Goal: Browse casually: Explore the website without a specific task or goal

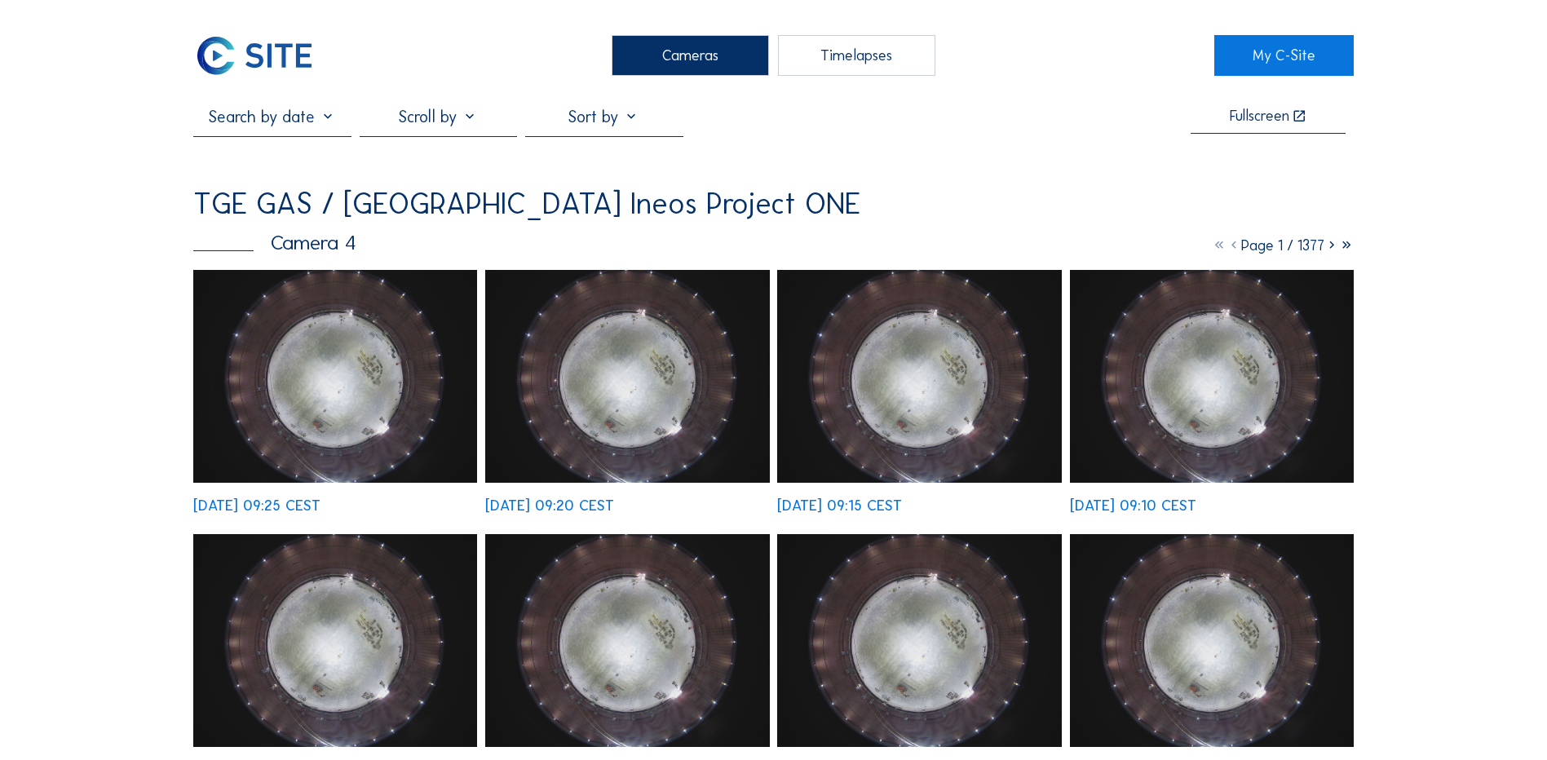
click at [287, 404] on img at bounding box center [335, 376] width 284 height 213
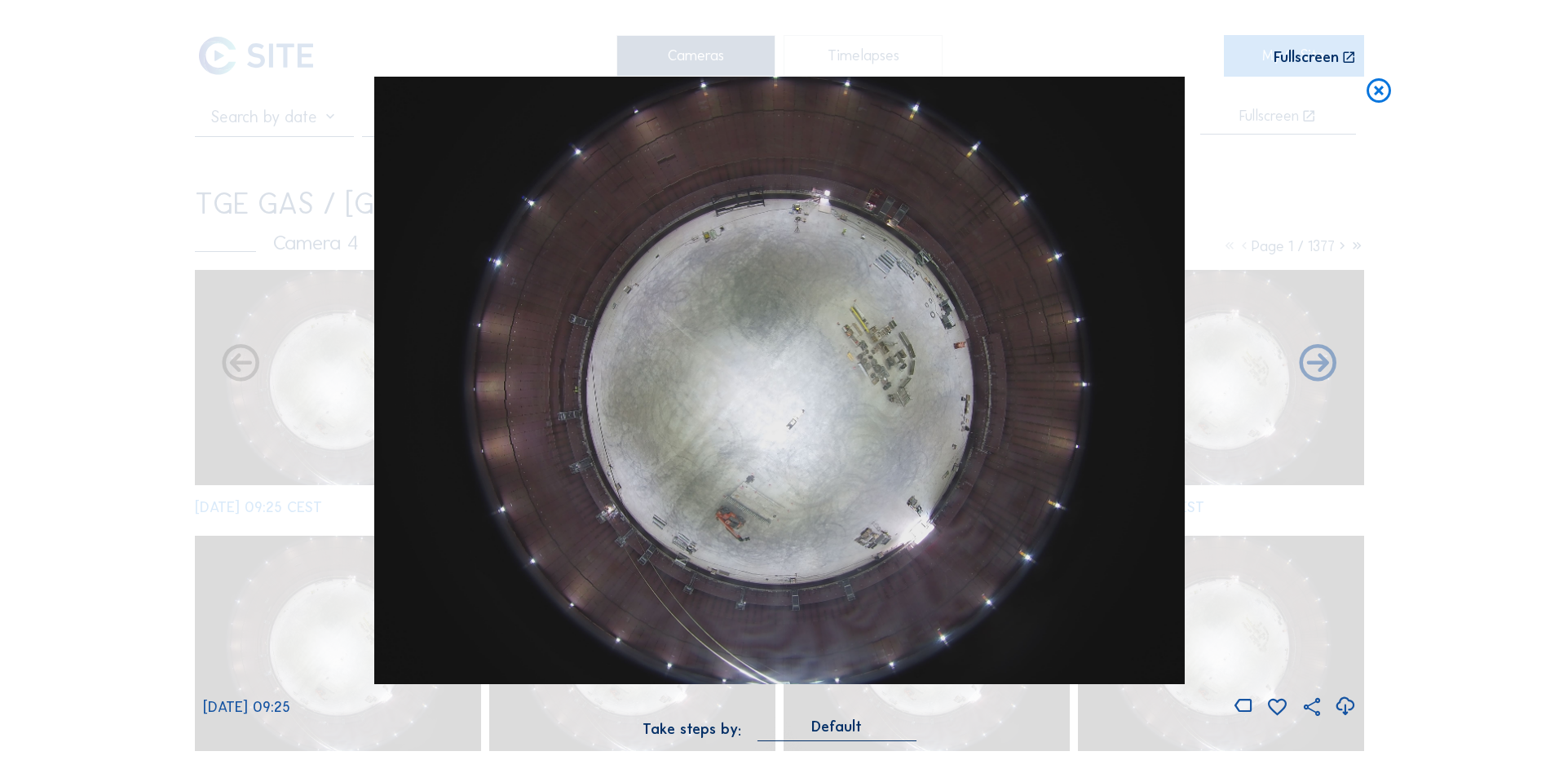
click at [1345, 704] on icon at bounding box center [1345, 706] width 22 height 27
drag, startPoint x: 1383, startPoint y: 97, endPoint x: 1267, endPoint y: 108, distance: 116.3
click at [1383, 96] on icon at bounding box center [1378, 92] width 29 height 30
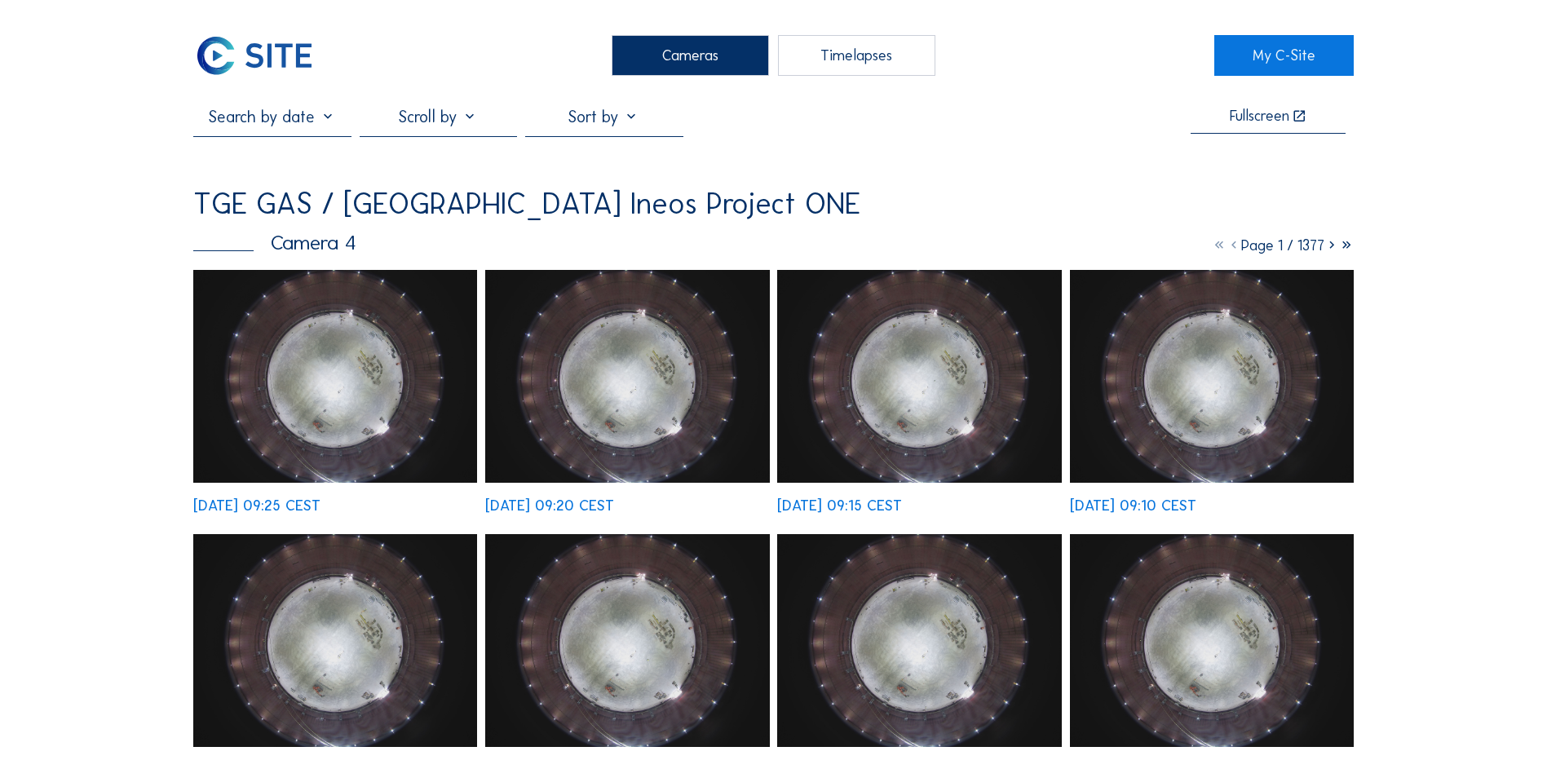
click at [702, 49] on div "Cameras" at bounding box center [690, 55] width 157 height 41
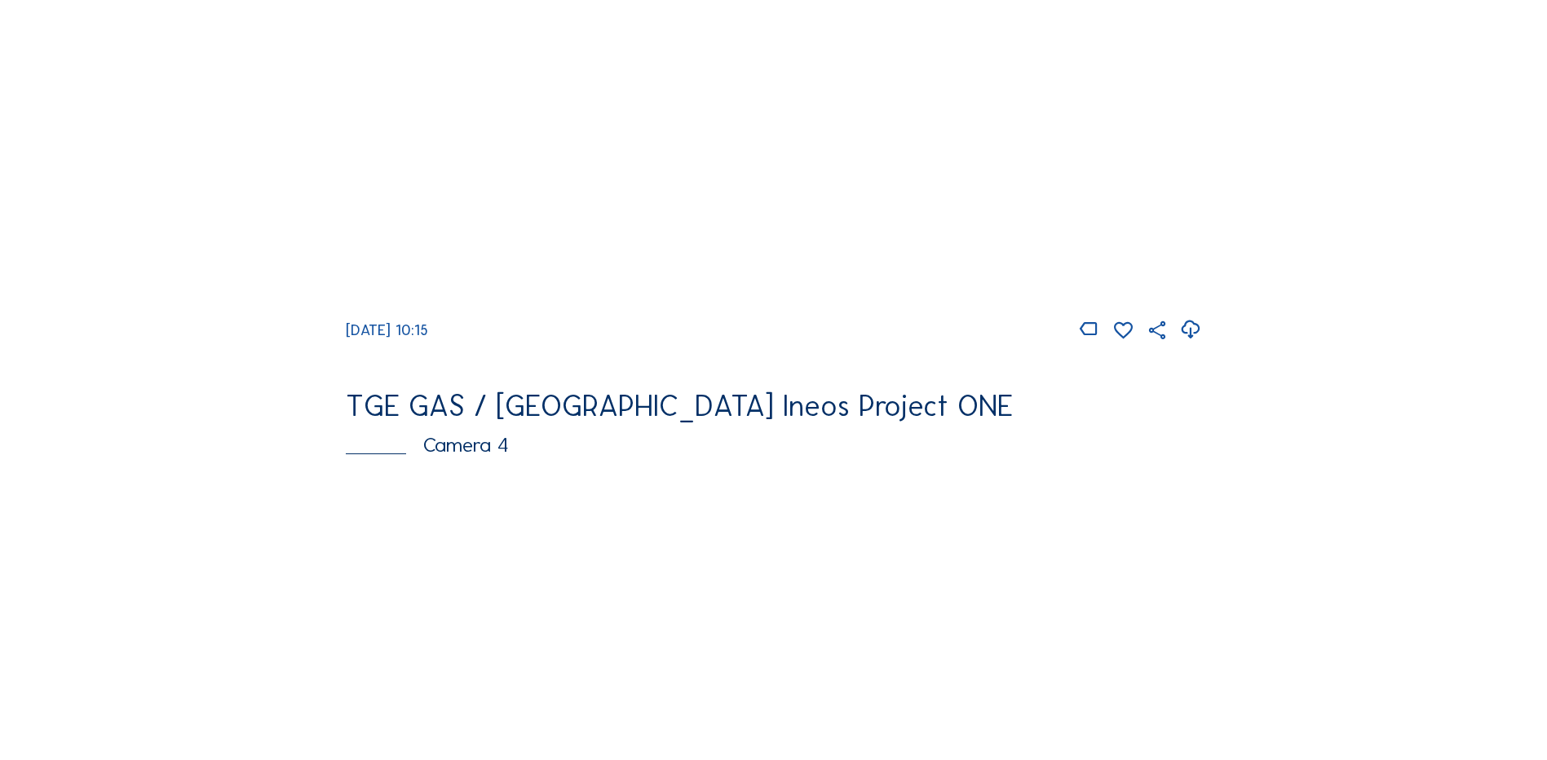
scroll to position [1468, 0]
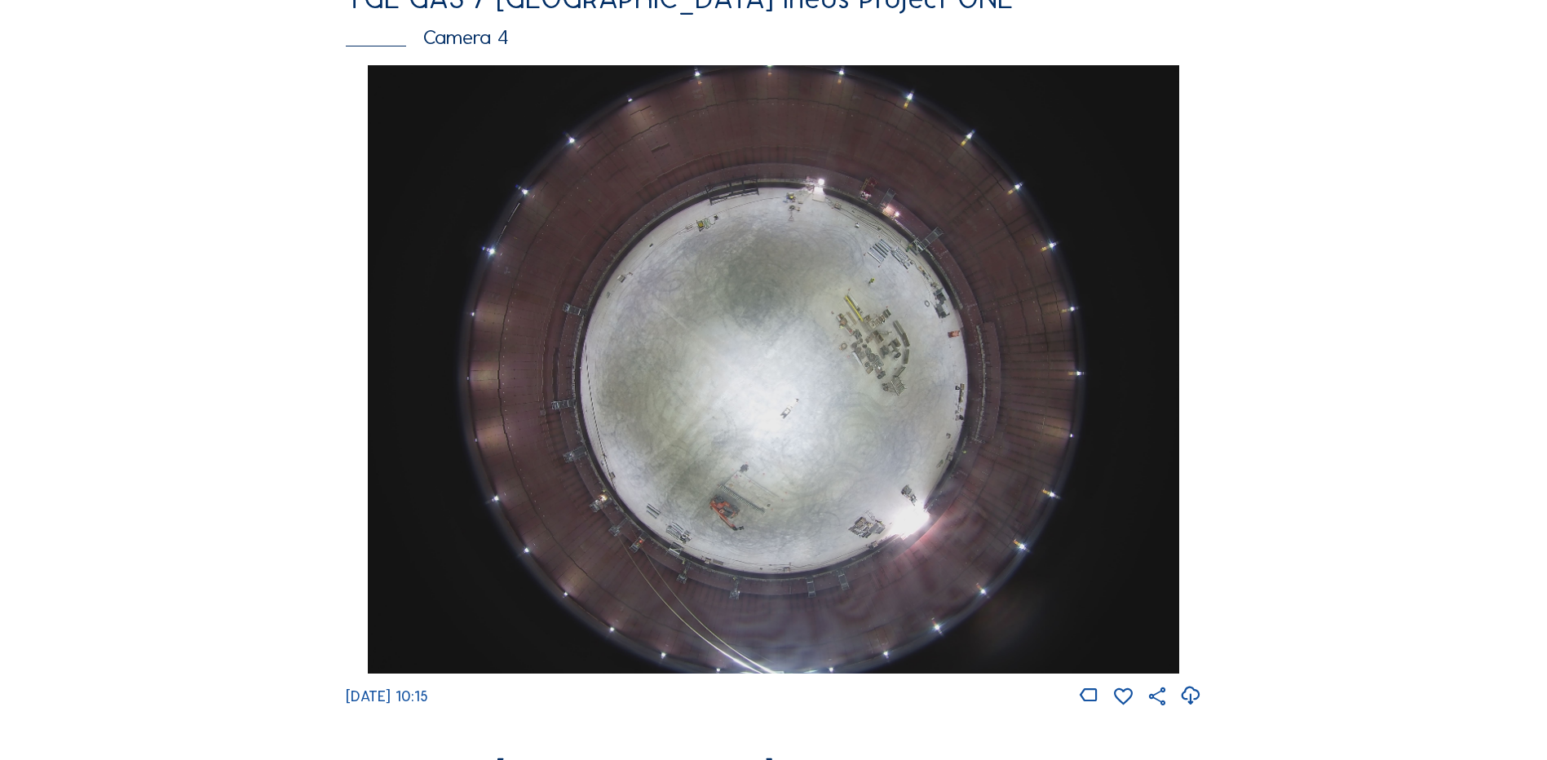
click at [753, 360] on img at bounding box center [773, 369] width 810 height 608
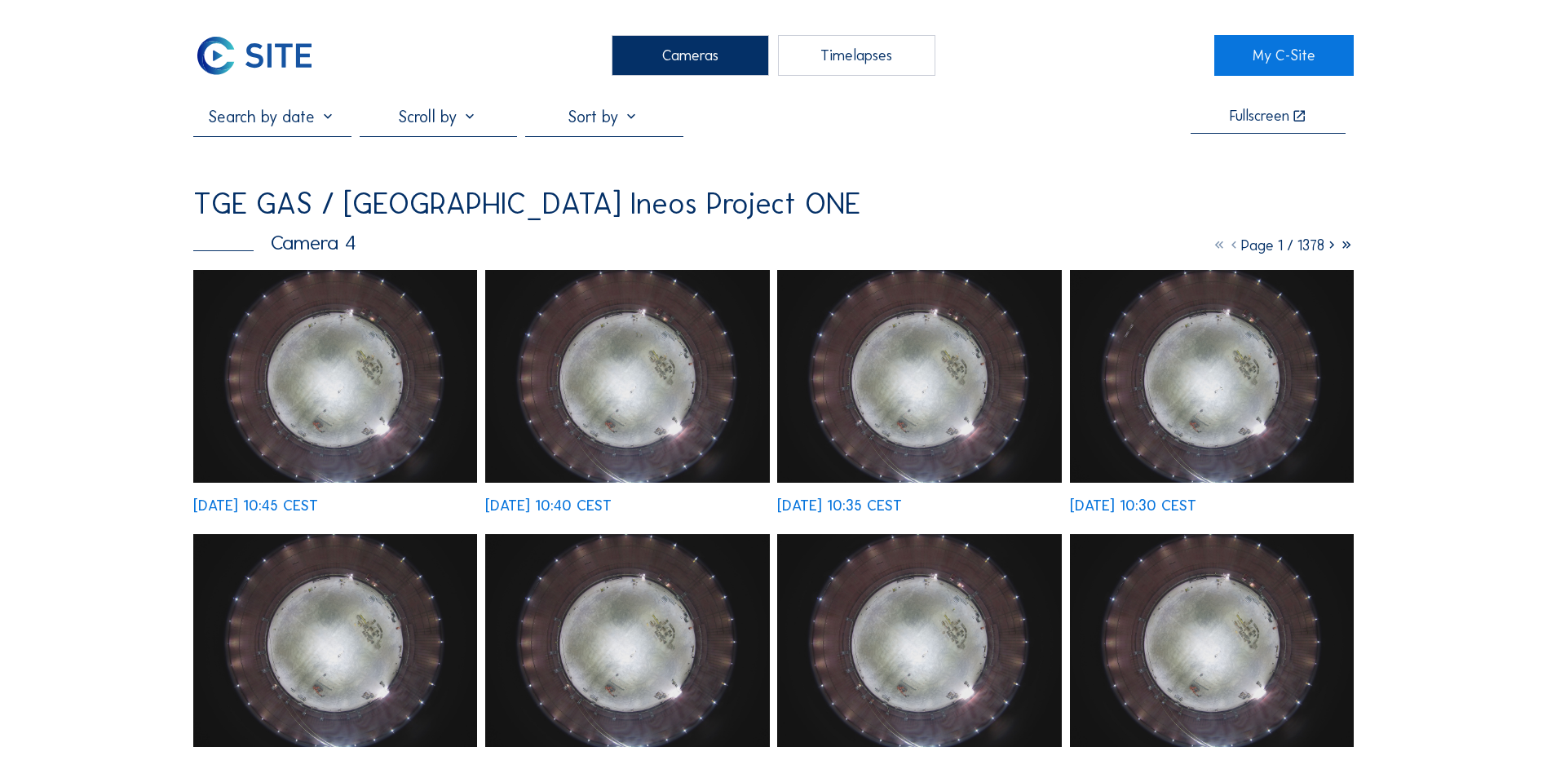
click at [362, 383] on img at bounding box center [335, 376] width 284 height 213
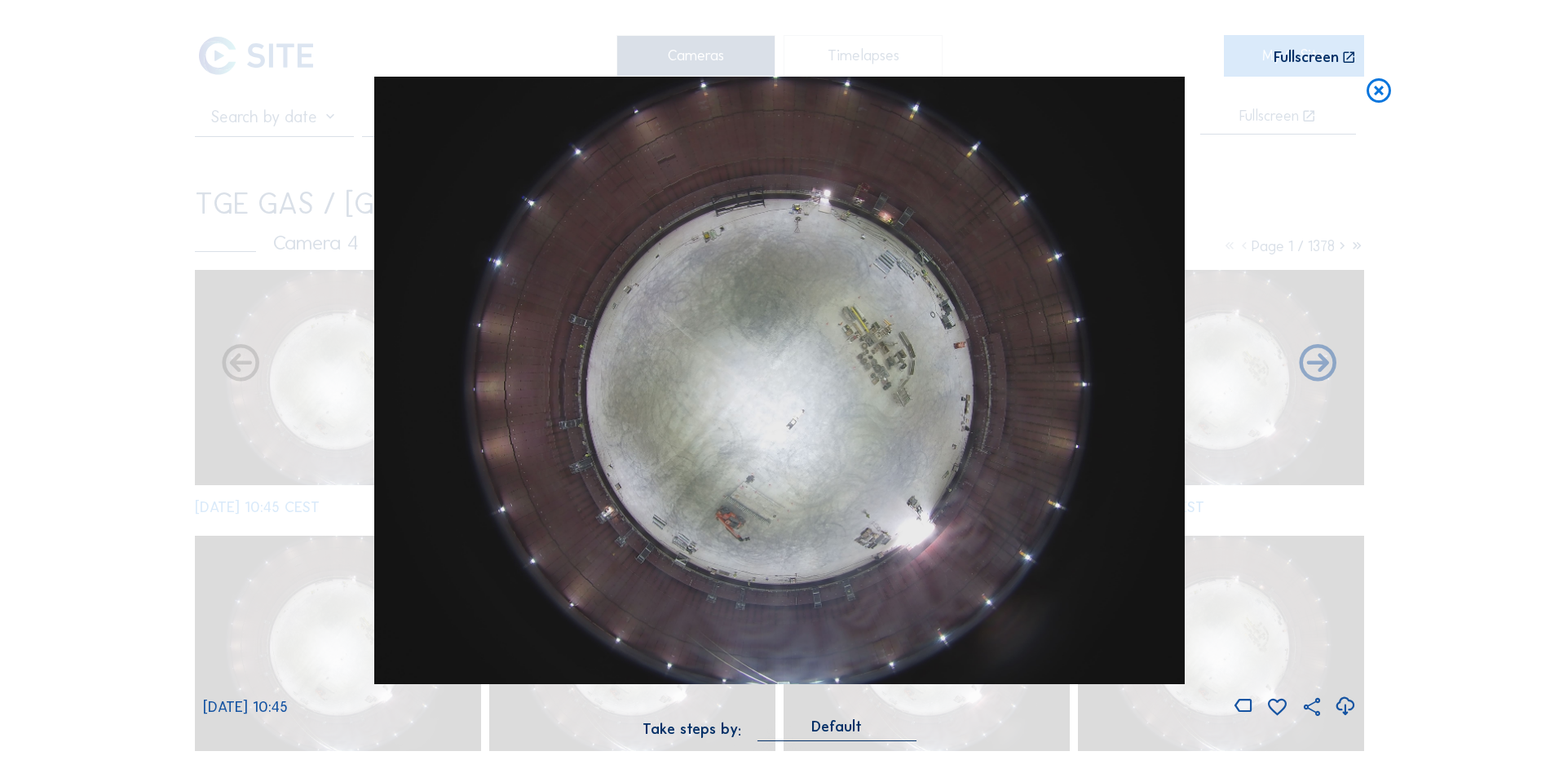
click at [1344, 709] on icon at bounding box center [1345, 706] width 22 height 27
